Goal: Task Accomplishment & Management: Complete application form

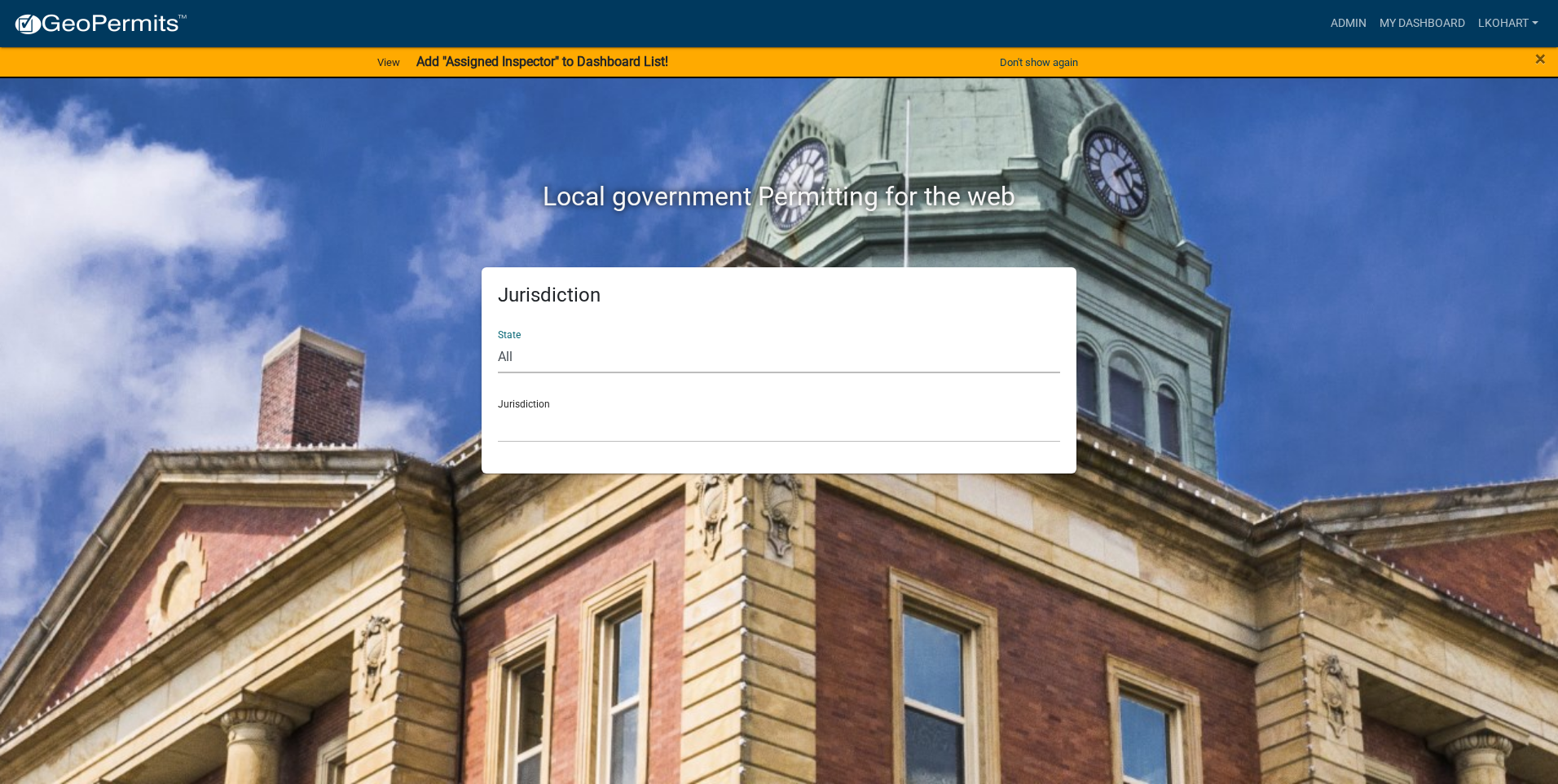
click at [545, 346] on select "All [US_STATE] [US_STATE] [US_STATE] [US_STATE] [US_STATE] [US_STATE] [US_STATE…" at bounding box center [779, 356] width 562 height 33
select select "[US_STATE]"
click at [497, 339] on select "All [US_STATE] [US_STATE] [US_STATE] [US_STATE] [US_STATE] [US_STATE] [US_STATE…" at bounding box center [779, 356] width 562 height 33
click at [569, 445] on div "Jurisdiction State All [US_STATE] [US_STATE] [US_STATE] [US_STATE] [US_STATE] […" at bounding box center [779, 370] width 595 height 206
click at [570, 433] on select "[GEOGRAPHIC_DATA], [US_STATE] [GEOGRAPHIC_DATA], [US_STATE] [GEOGRAPHIC_DATA], …" at bounding box center [779, 425] width 562 height 33
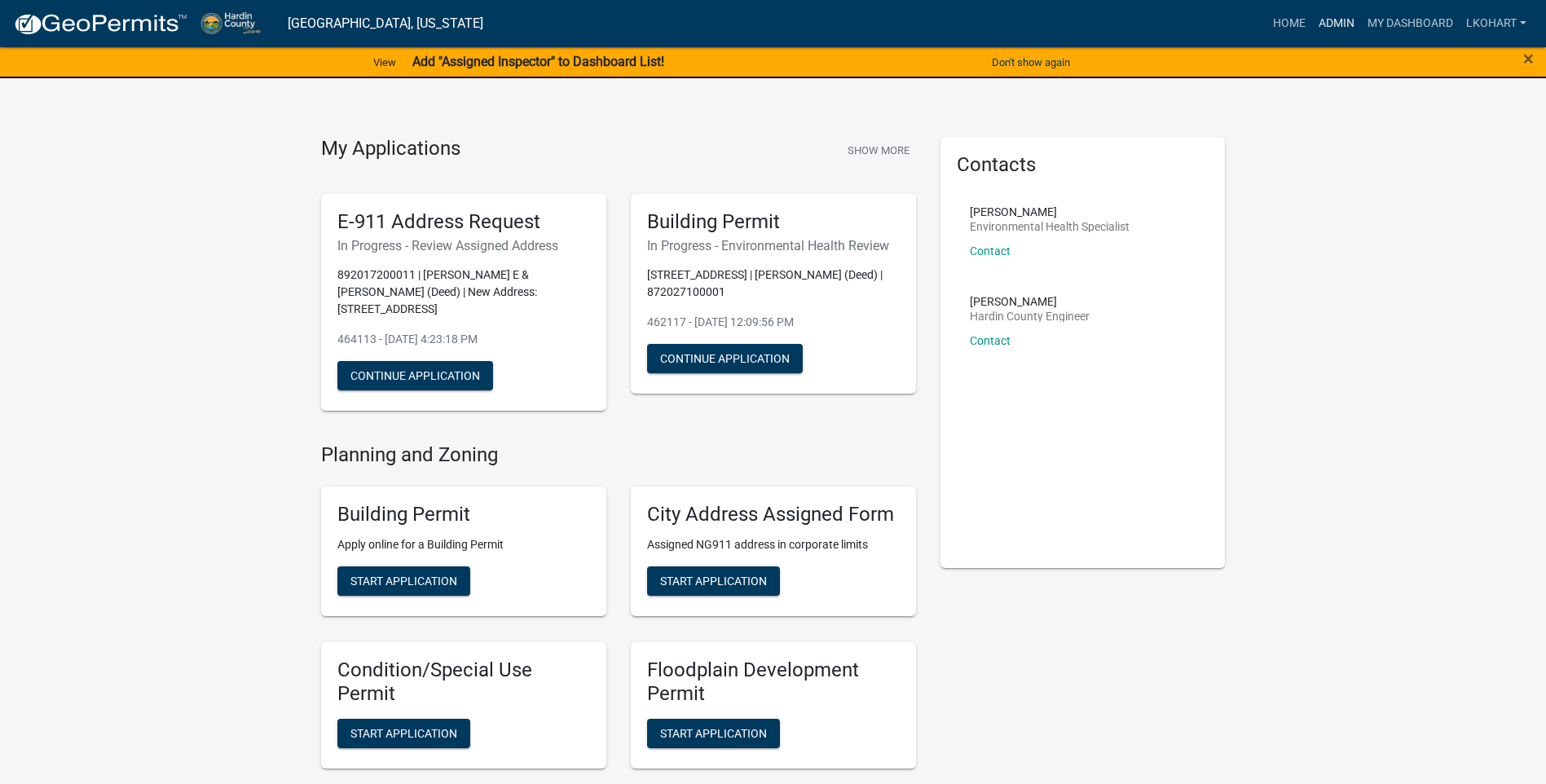
click at [1330, 28] on link "Admin" at bounding box center [1336, 23] width 49 height 31
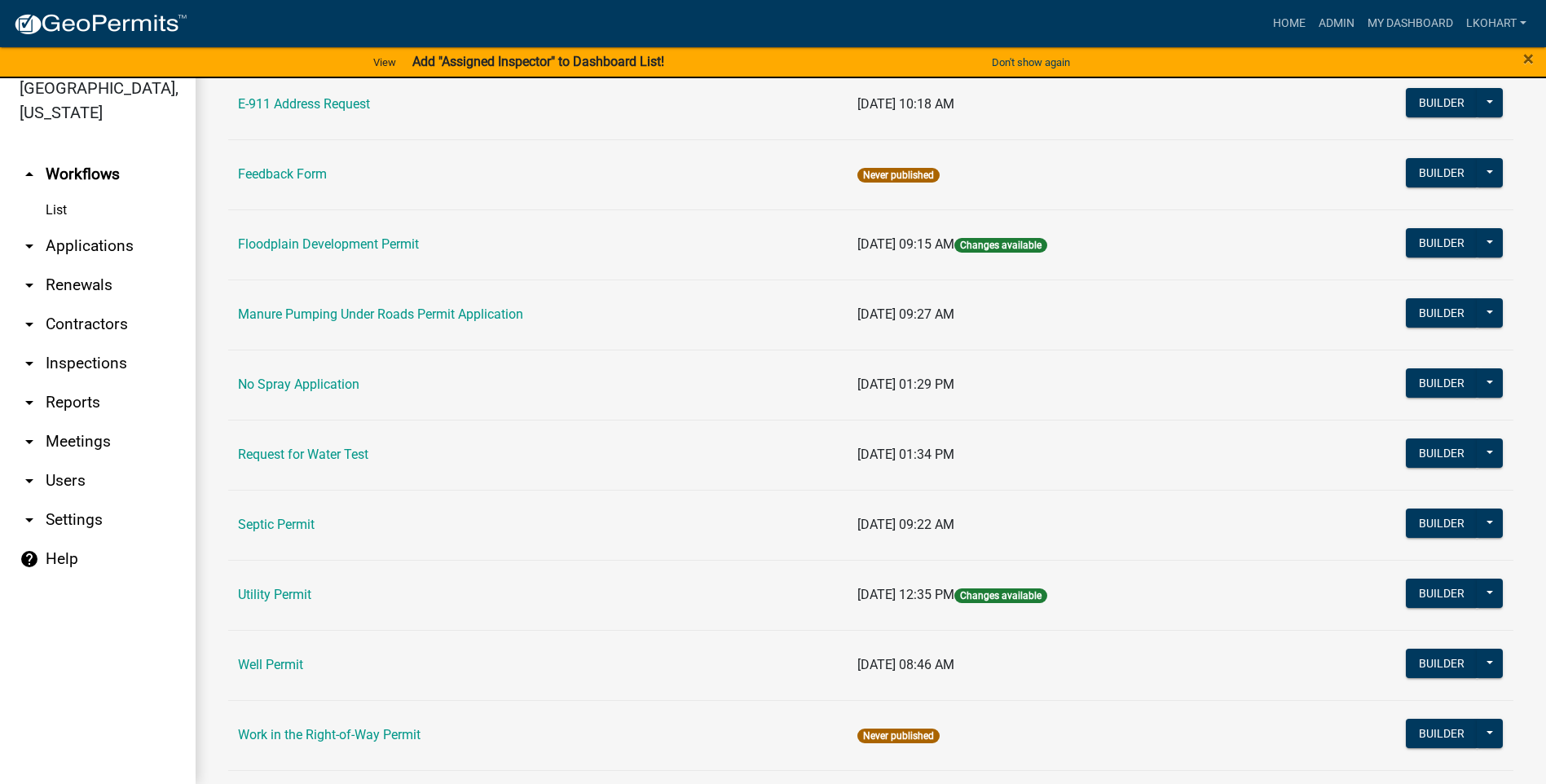
scroll to position [280, 0]
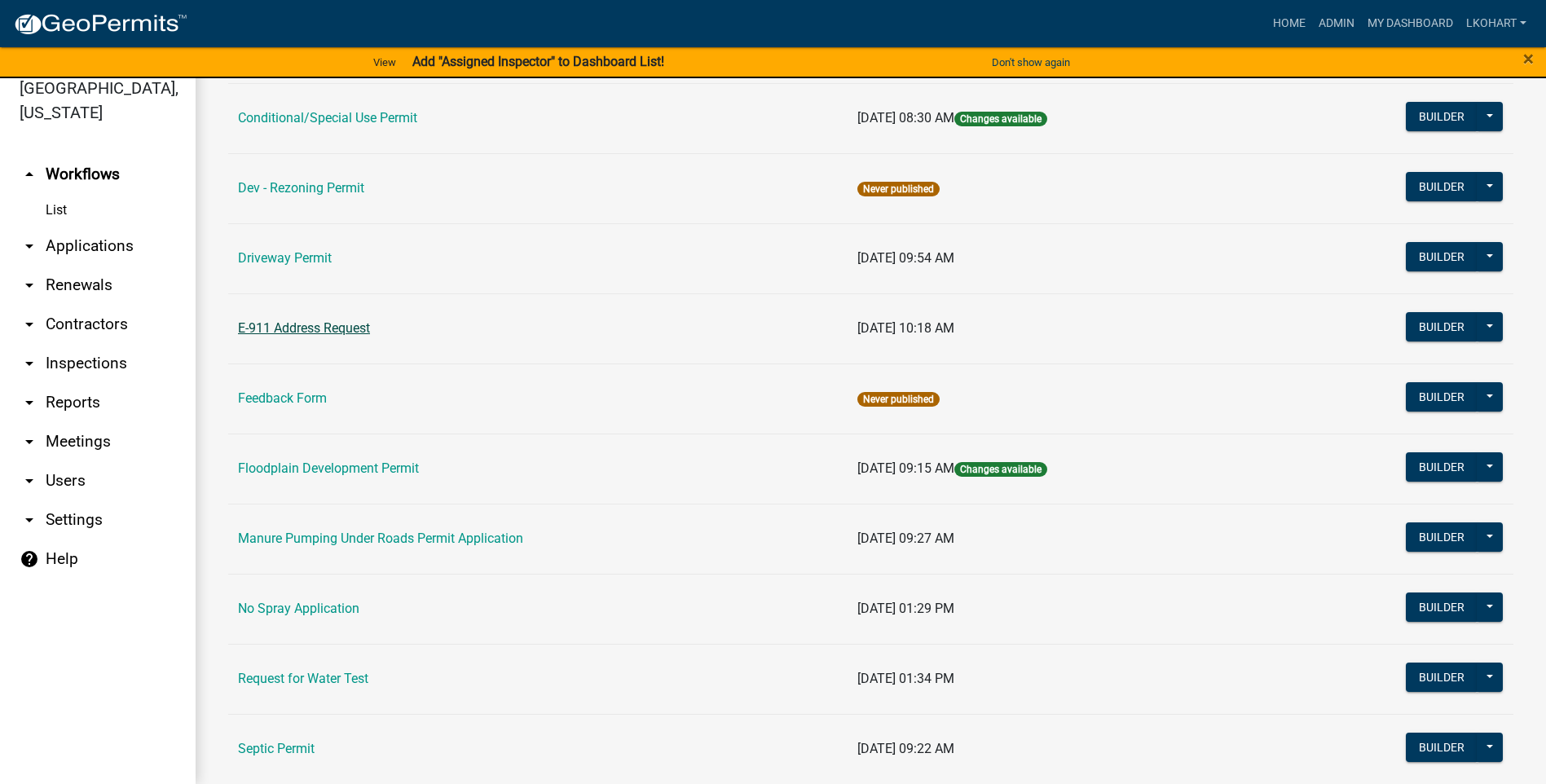
click at [323, 329] on link "E-911 Address Request" at bounding box center [303, 327] width 132 height 16
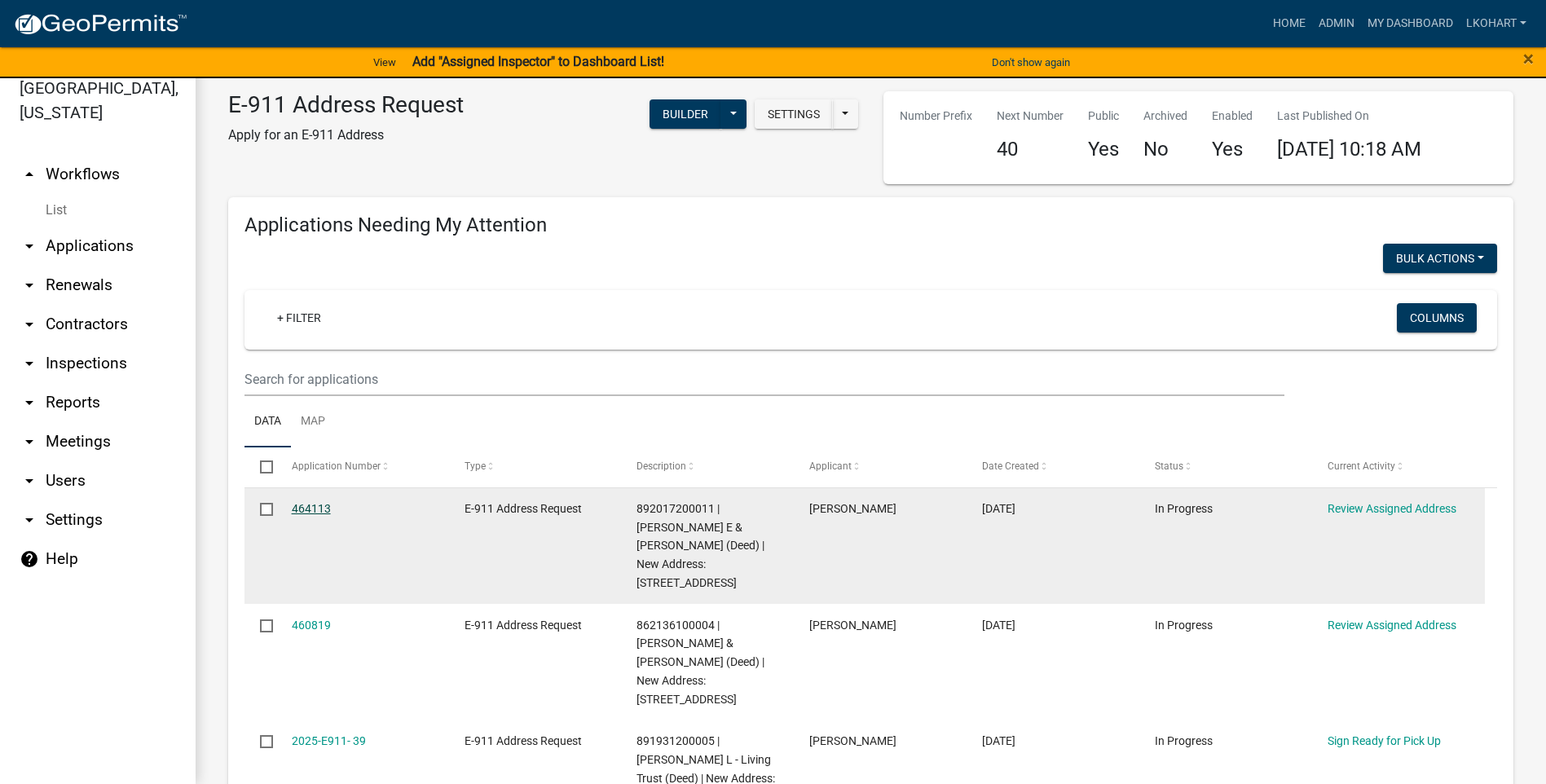
click at [316, 508] on link "464113" at bounding box center [311, 508] width 39 height 13
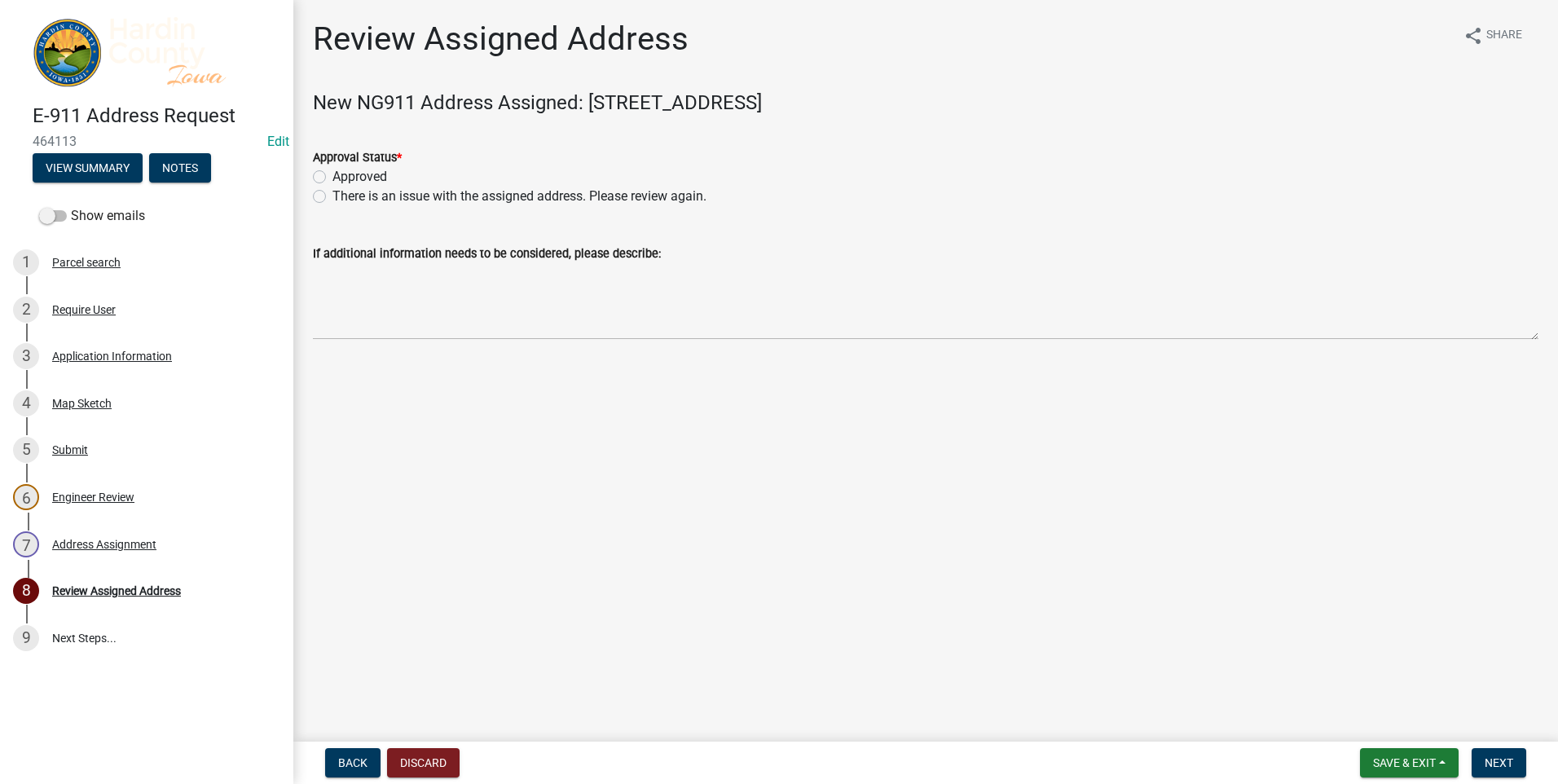
click at [333, 177] on label "Approved" at bounding box center [360, 177] width 55 height 19
click at [333, 177] on input "Approved" at bounding box center [337, 172] width 10 height 10
radio input "true"
click at [1495, 766] on span "Next" at bounding box center [1498, 763] width 29 height 13
